Goal: Task Accomplishment & Management: Manage account settings

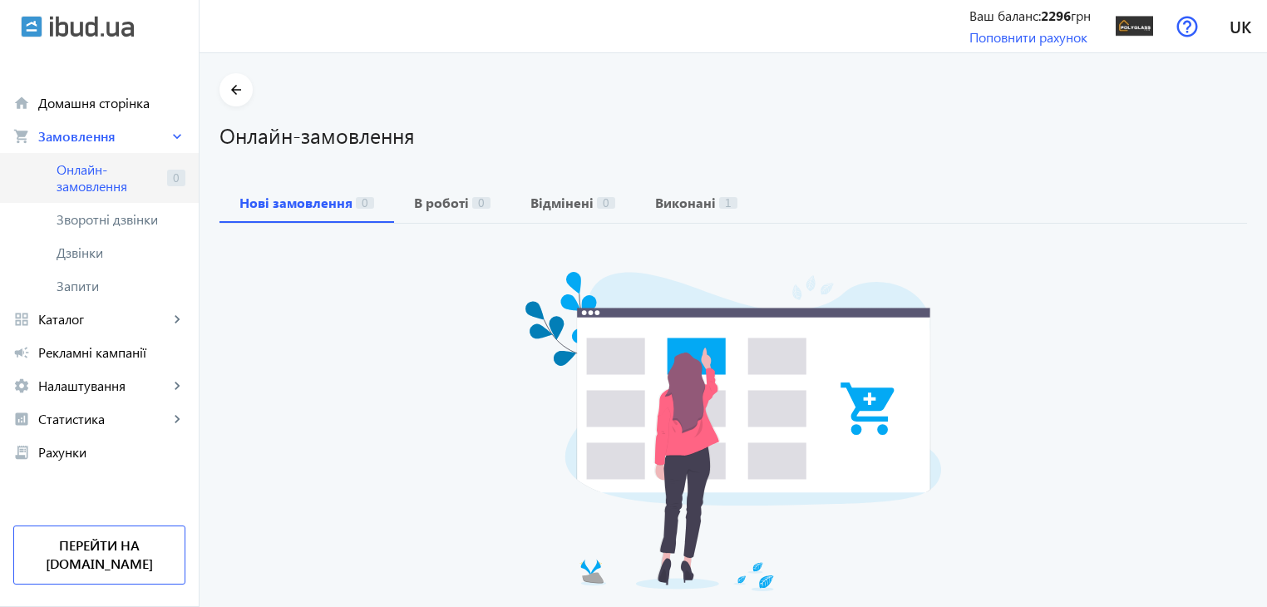
click at [106, 181] on span "Онлайн-замовлення" at bounding box center [109, 177] width 104 height 33
click at [111, 234] on link "Зворотні дзвінки" at bounding box center [99, 219] width 199 height 33
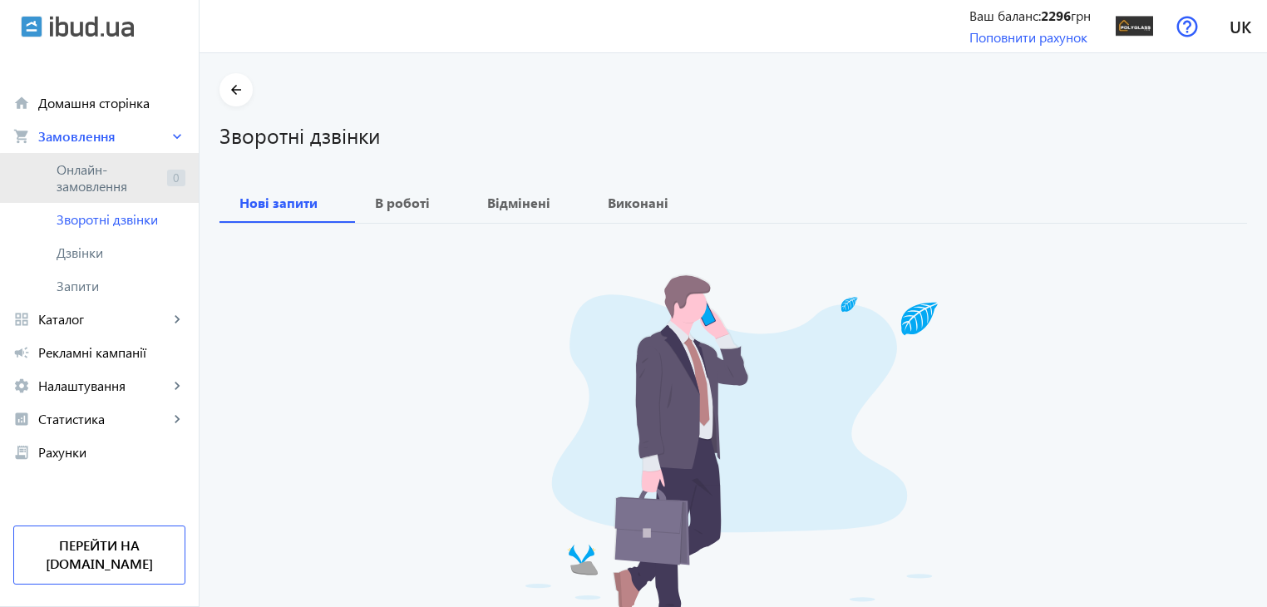
click at [101, 195] on link "Онлайн-замовлення 0" at bounding box center [99, 178] width 199 height 50
